Goal: Task Accomplishment & Management: Use online tool/utility

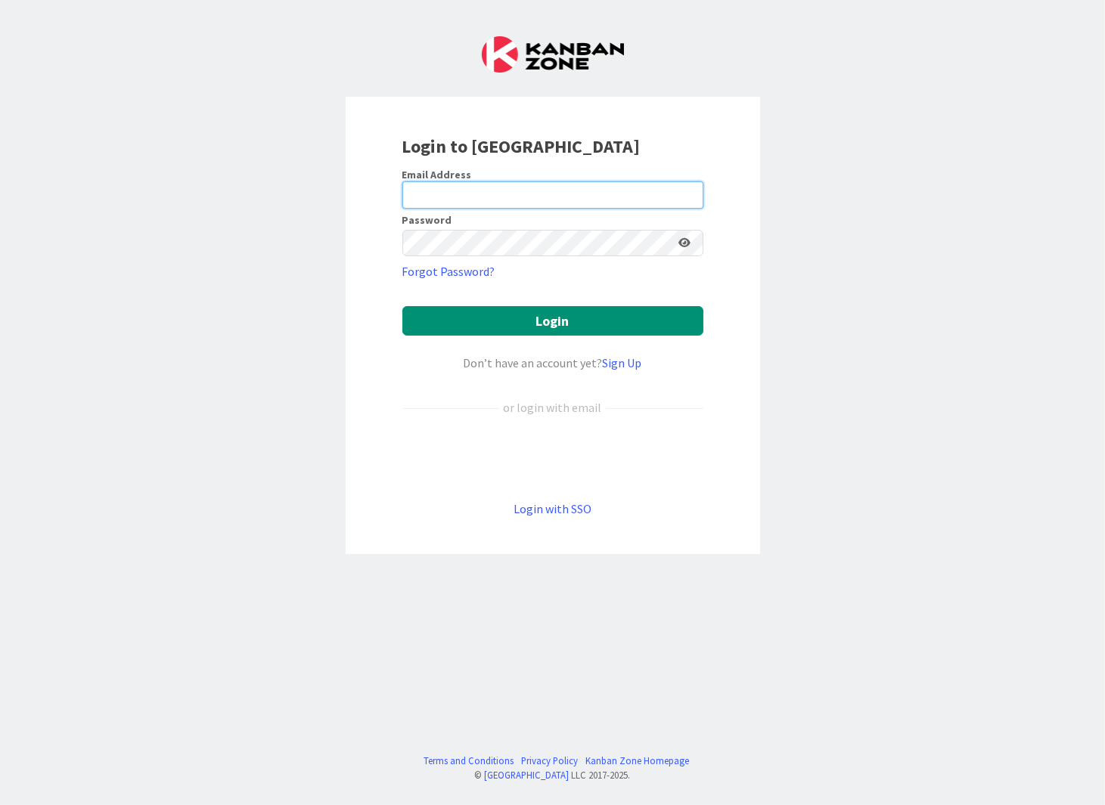
click at [458, 191] on input "email" at bounding box center [552, 195] width 301 height 27
type input "[EMAIL_ADDRESS][DOMAIN_NAME]"
click at [507, 227] on div "Password" at bounding box center [552, 236] width 301 height 42
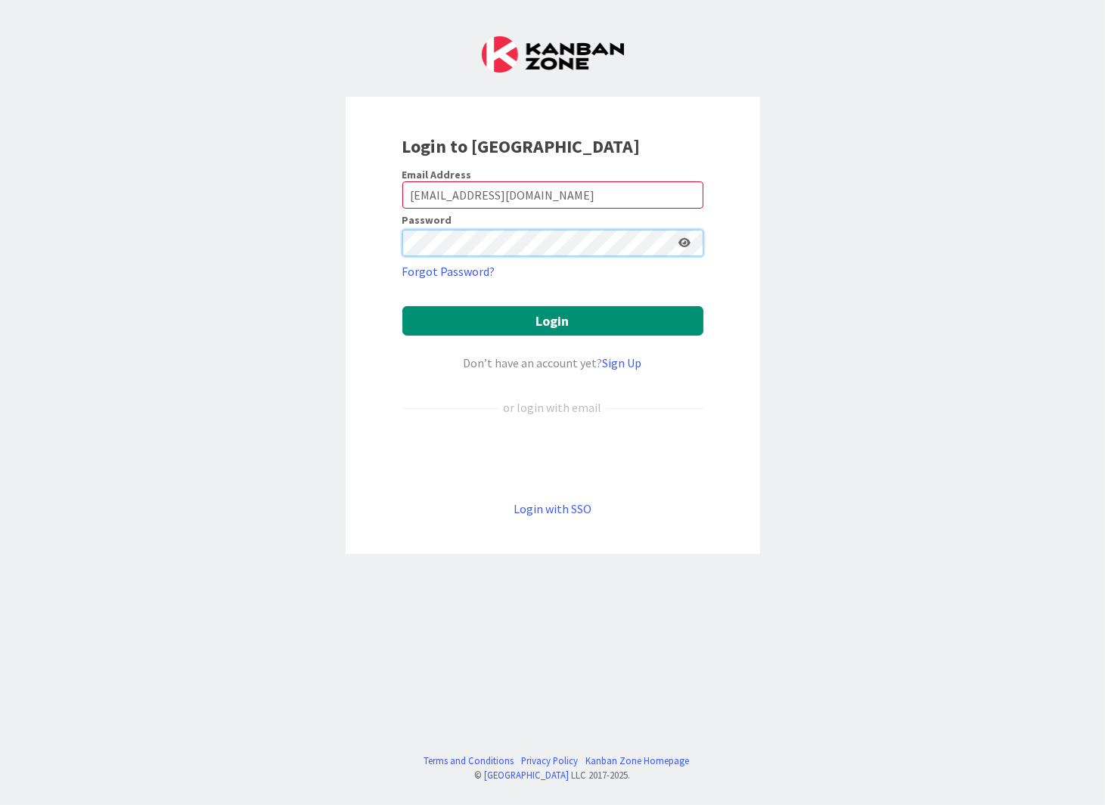
click at [402, 306] on button "Login" at bounding box center [552, 320] width 301 height 29
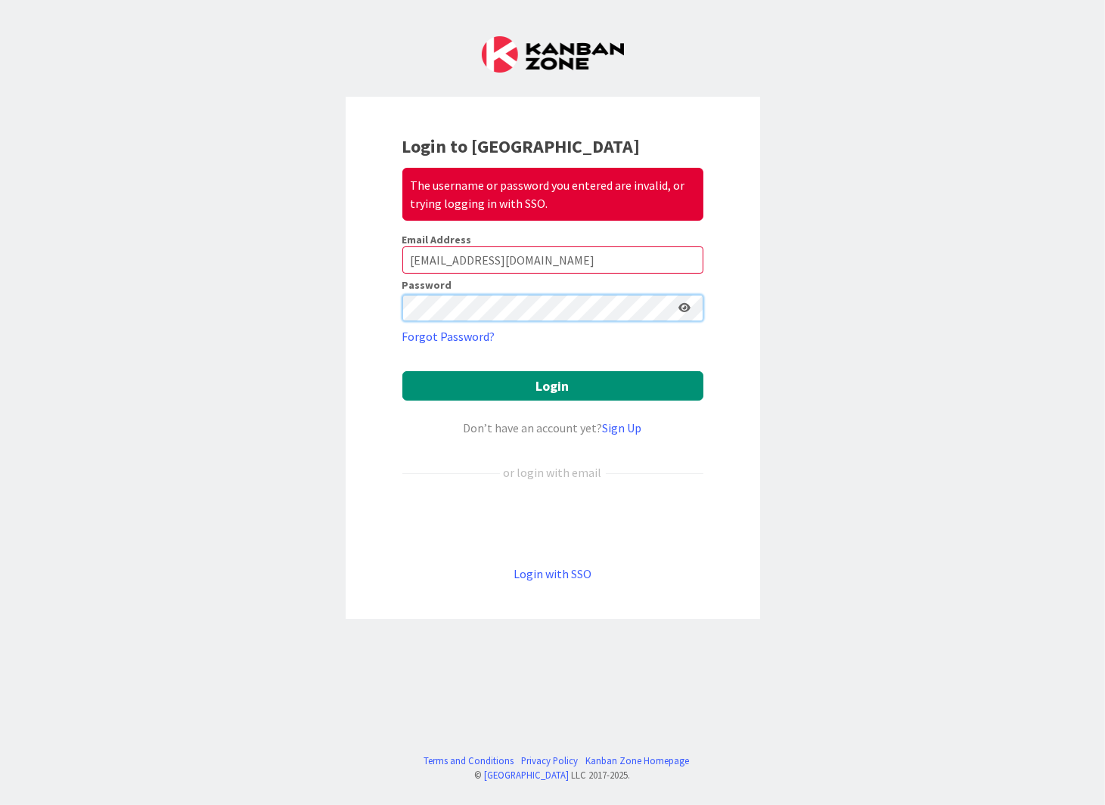
click at [389, 306] on div "Login to Kanban Zone The username or password you entered are invalid, or tryin…" at bounding box center [553, 358] width 414 height 523
click at [402, 371] on button "Login" at bounding box center [552, 385] width 301 height 29
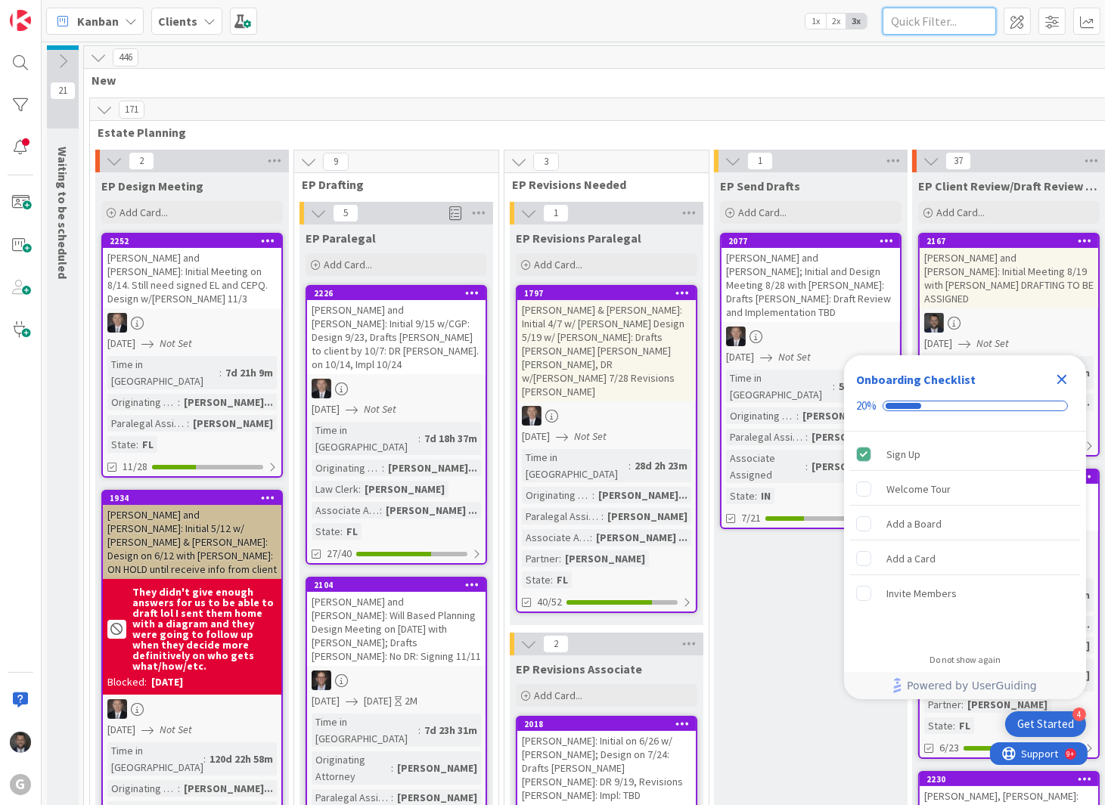
click at [924, 27] on input "text" at bounding box center [939, 21] width 113 height 27
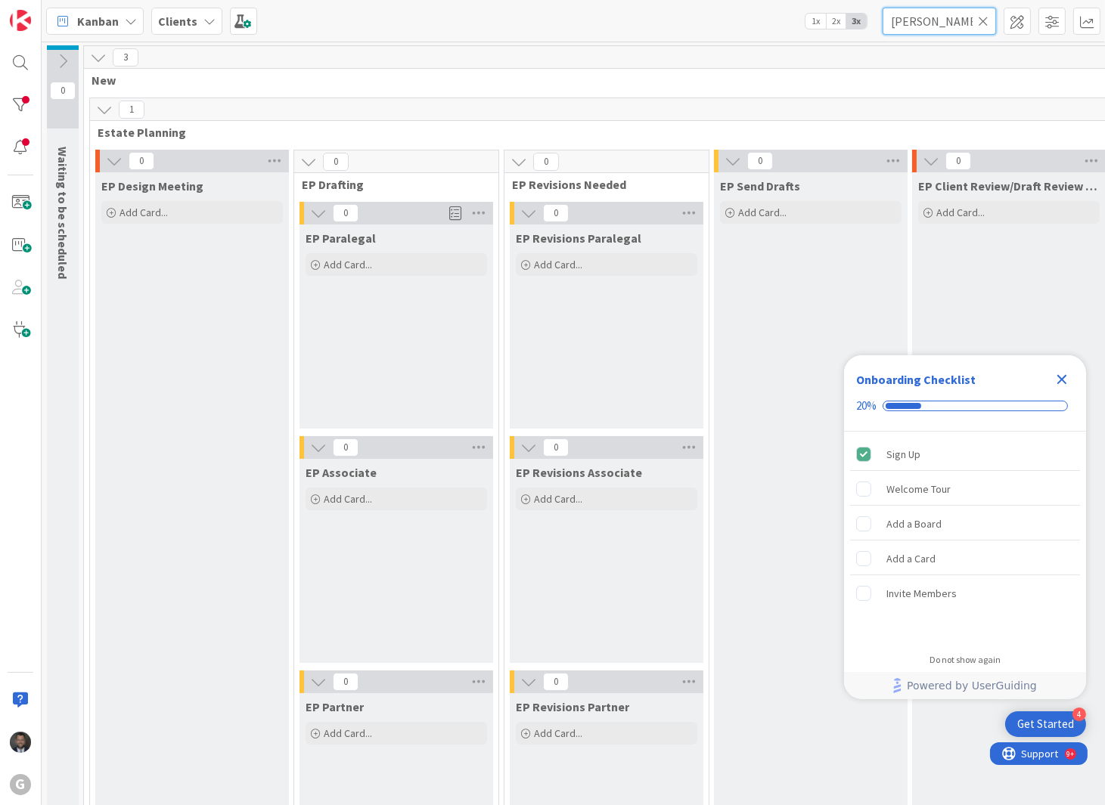
type input "[PERSON_NAME]"
drag, startPoint x: 1060, startPoint y: 378, endPoint x: 1008, endPoint y: 231, distance: 156.2
click at [1060, 374] on icon "Close Checklist" at bounding box center [1062, 380] width 18 height 18
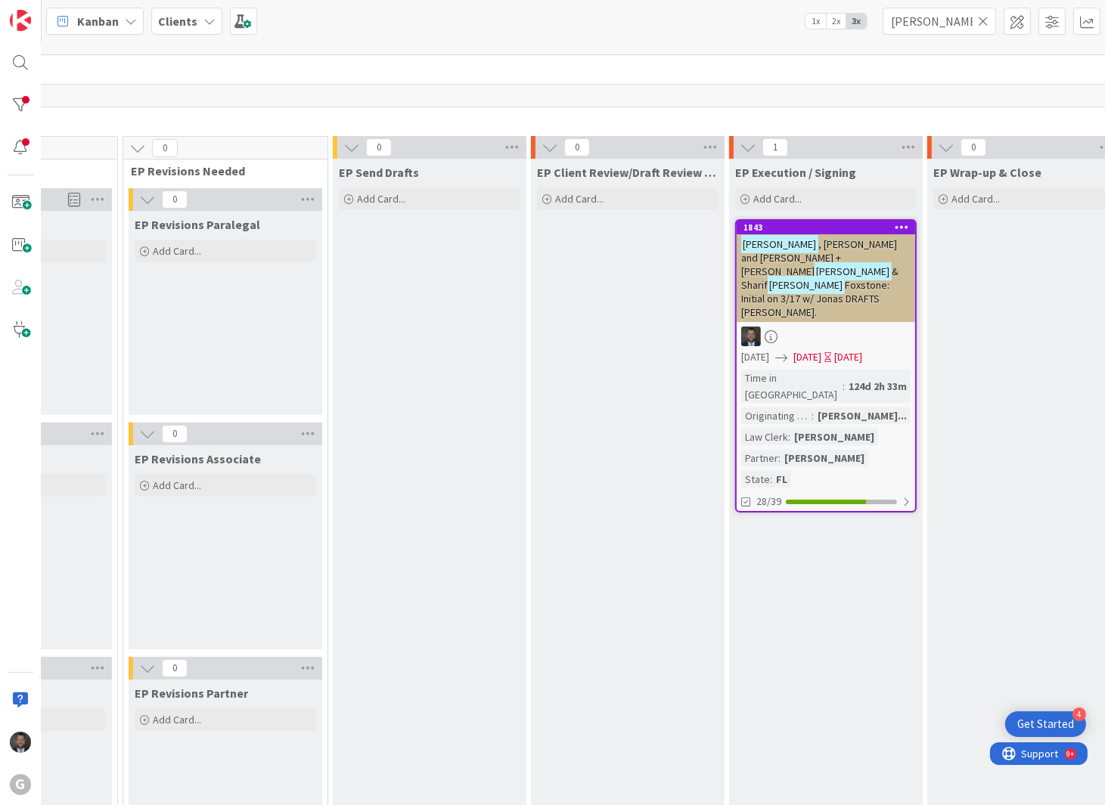
scroll to position [0, 381]
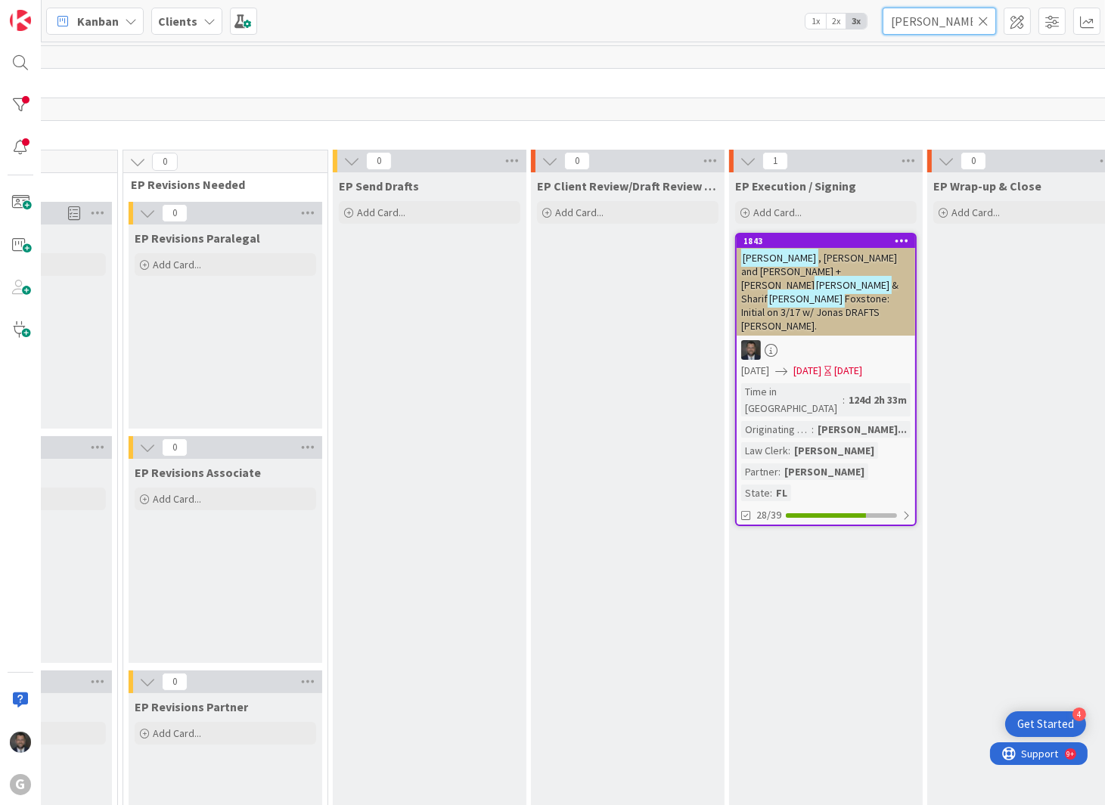
drag, startPoint x: 954, startPoint y: 28, endPoint x: 926, endPoint y: 26, distance: 28.8
click at [926, 26] on input "[PERSON_NAME]" at bounding box center [939, 21] width 113 height 27
click at [981, 33] on input "[PERSON_NAME]" at bounding box center [939, 21] width 113 height 27
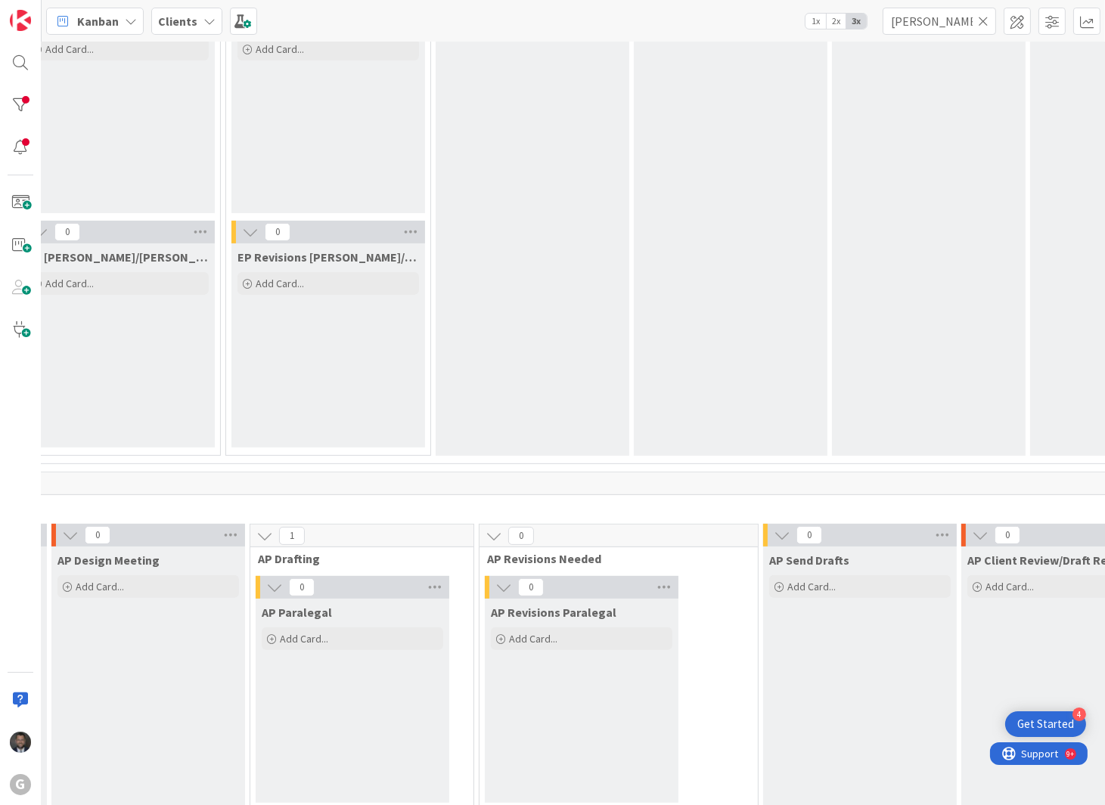
scroll to position [639, 278]
